Goal: Complete application form: Complete application form

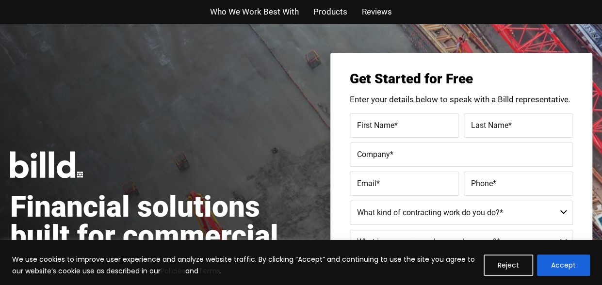
click at [323, 8] on span "Products" at bounding box center [330, 12] width 34 height 14
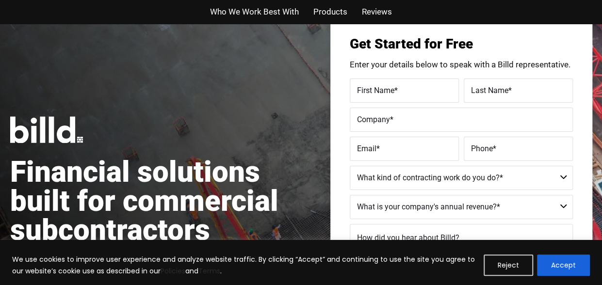
scroll to position [28, 0]
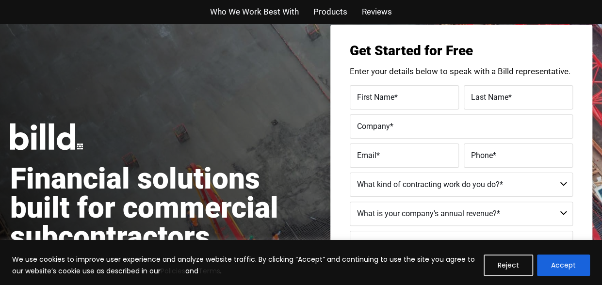
click at [369, 89] on div "First Name *" at bounding box center [406, 97] width 112 height 24
type input "Kiva"
click at [508, 98] on span "*" at bounding box center [509, 96] width 3 height 9
click at [508, 98] on input "Last Name *" at bounding box center [518, 97] width 109 height 24
type input "[PERSON_NAME]"
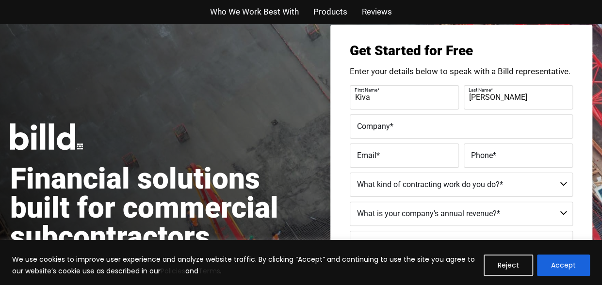
click at [450, 121] on label "Company *" at bounding box center [461, 126] width 209 height 14
click at [450, 121] on input "Company *" at bounding box center [461, 126] width 223 height 24
type input "[PERSON_NAME] Development"
click at [417, 148] on div "Email *" at bounding box center [406, 156] width 112 height 24
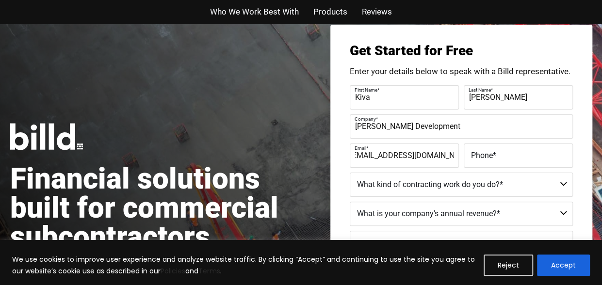
scroll to position [0, 12]
type input "[EMAIL_ADDRESS][DOMAIN_NAME]"
click at [513, 157] on label "Phone *" at bounding box center [518, 155] width 95 height 14
click at [513, 157] on input "Phone *" at bounding box center [518, 156] width 109 height 24
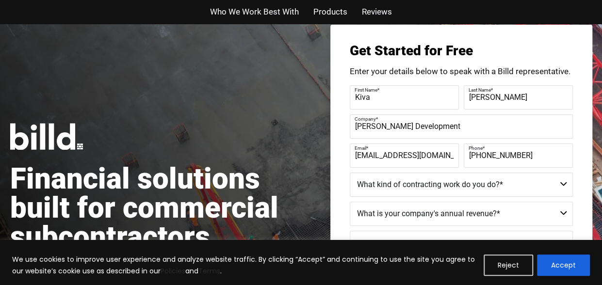
type input "[PHONE_NUMBER]"
click at [514, 191] on select "Commercial Commercial and Residential Residential Not a Contractor" at bounding box center [461, 185] width 223 height 24
click at [560, 187] on select "Commercial Commercial and Residential Residential Not a Contractor" at bounding box center [461, 185] width 223 height 24
select select "Residential"
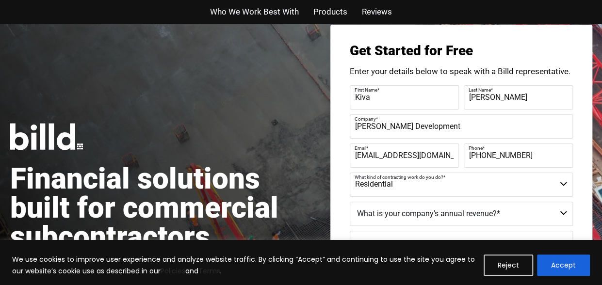
click at [350, 173] on select "Commercial Commercial and Residential Residential Not a Contractor" at bounding box center [461, 185] width 223 height 24
click at [519, 223] on select "$40M + $25M - $40M $8M - $25M $4M - $8M $2M - $4M $1M - $2M Less than $1M" at bounding box center [461, 214] width 223 height 24
select select "Less than $1M"
click at [350, 202] on select "$40M + $25M - $40M $8M - $25M $4M - $8M $2M - $4M $1M - $2M Less than $1M" at bounding box center [461, 214] width 223 height 24
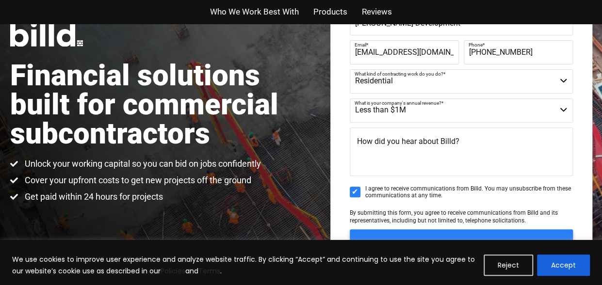
scroll to position [138, 0]
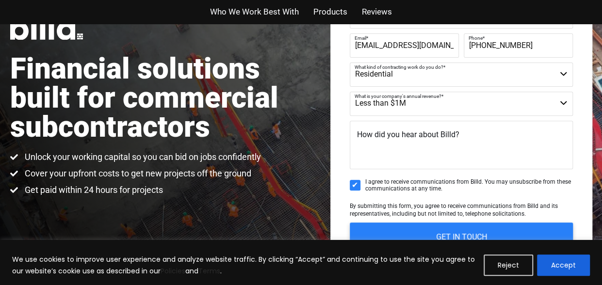
click at [522, 45] on label "Phone *" at bounding box center [517, 38] width 97 height 14
click at [522, 45] on input "[PHONE_NUMBER]" at bounding box center [518, 45] width 109 height 24
click at [518, 45] on div "Phone * [PHONE_NUMBER]" at bounding box center [517, 45] width 112 height 24
type input "(615"
